Goal: Transaction & Acquisition: Book appointment/travel/reservation

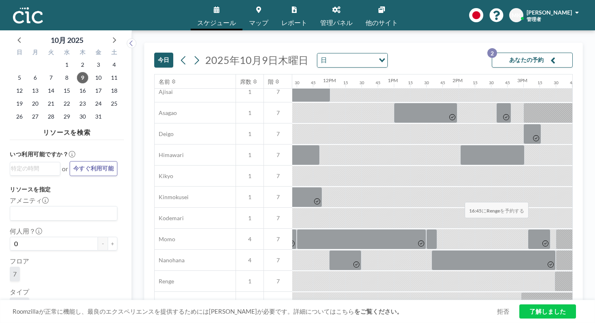
scroll to position [259, 746]
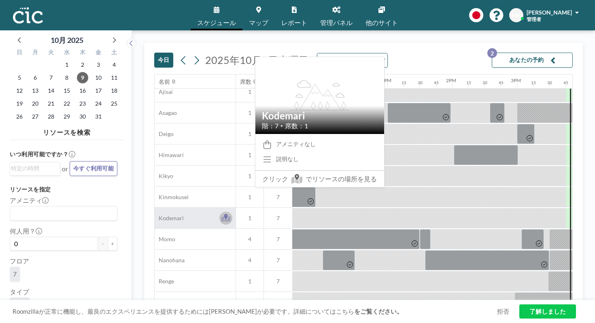
click at [224, 214] on icon at bounding box center [226, 216] width 4 height 5
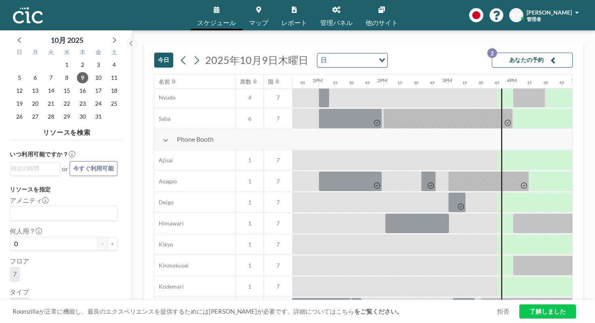
scroll to position [252, 815]
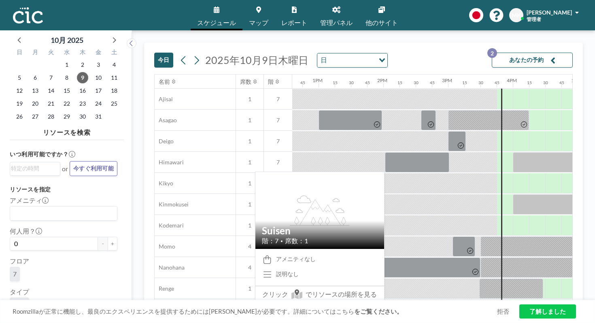
click at [224, 322] on icon at bounding box center [226, 328] width 4 height 5
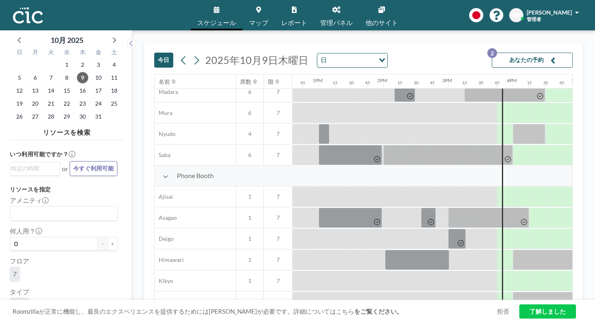
scroll to position [155, 815]
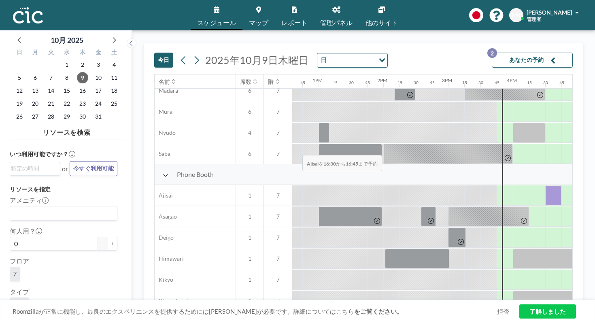
click at [545, 185] on div at bounding box center [553, 195] width 16 height 20
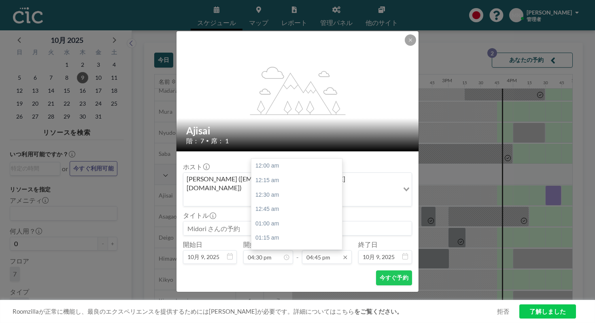
scroll to position [865, 0]
click at [319, 250] on input "04:45 pm" at bounding box center [327, 257] width 50 height 14
click at [313, 301] on div "05:30 pm" at bounding box center [296, 308] width 91 height 15
type input "05:30 pm"
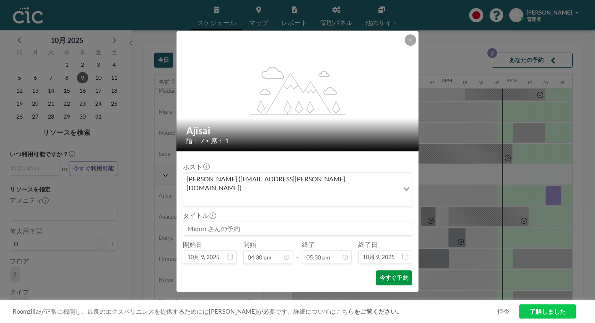
click at [378, 270] on button "今すぐ予約" at bounding box center [394, 277] width 36 height 15
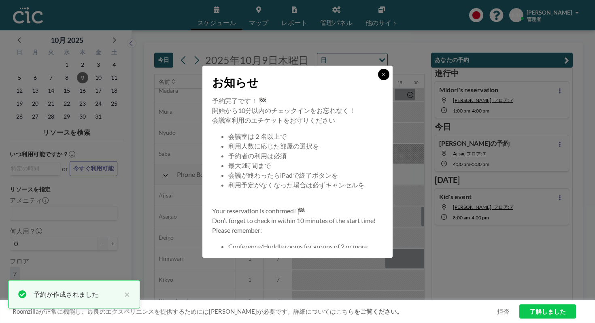
click at [378, 80] on button at bounding box center [383, 74] width 11 height 11
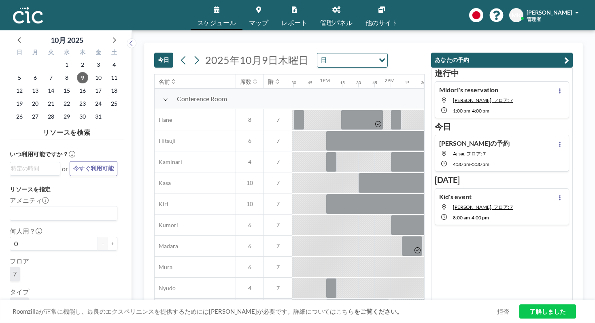
scroll to position [0, 815]
